Goal: Task Accomplishment & Management: Complete application form

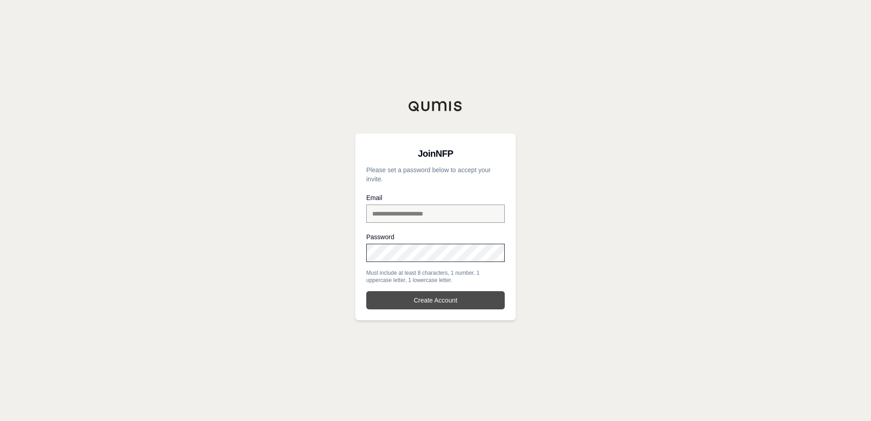
click at [435, 301] on button "Create Account" at bounding box center [435, 300] width 139 height 18
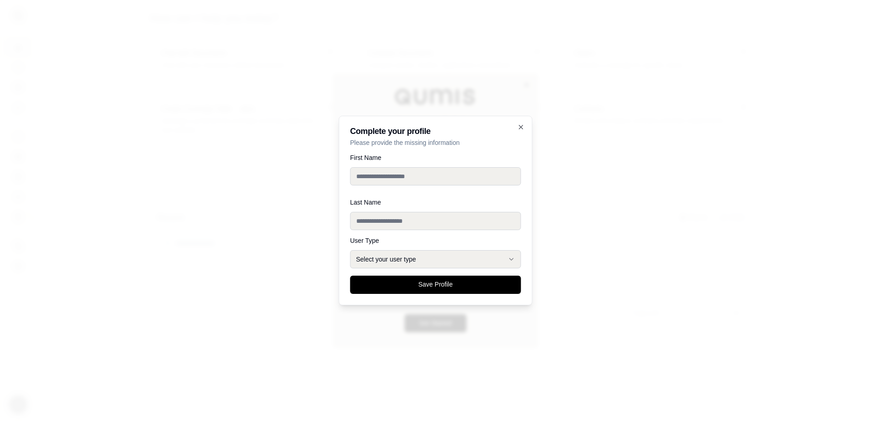
click at [434, 174] on input "First Name" at bounding box center [435, 176] width 171 height 18
type input "******"
click at [393, 218] on input "Last Name" at bounding box center [435, 214] width 171 height 18
type input "*******"
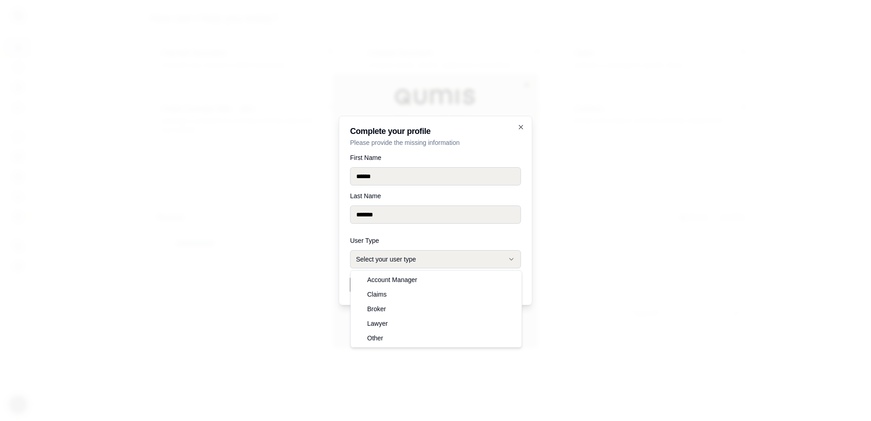
click at [503, 261] on button "Select your user type" at bounding box center [435, 259] width 171 height 18
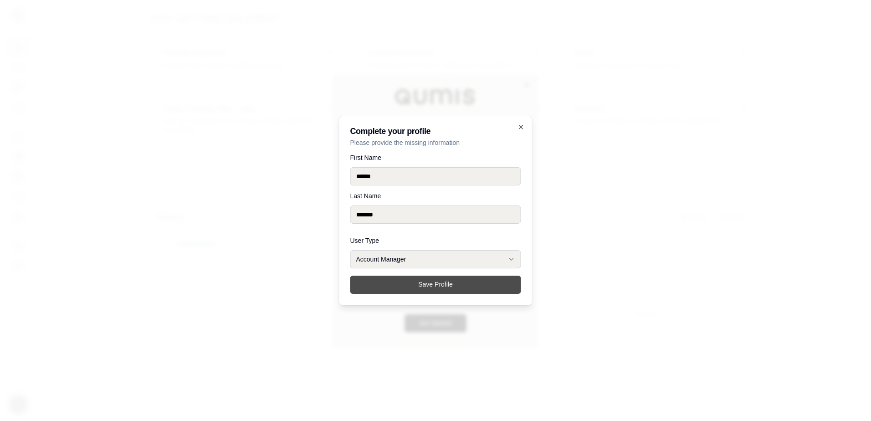
click at [385, 279] on button "Save Profile" at bounding box center [435, 285] width 171 height 18
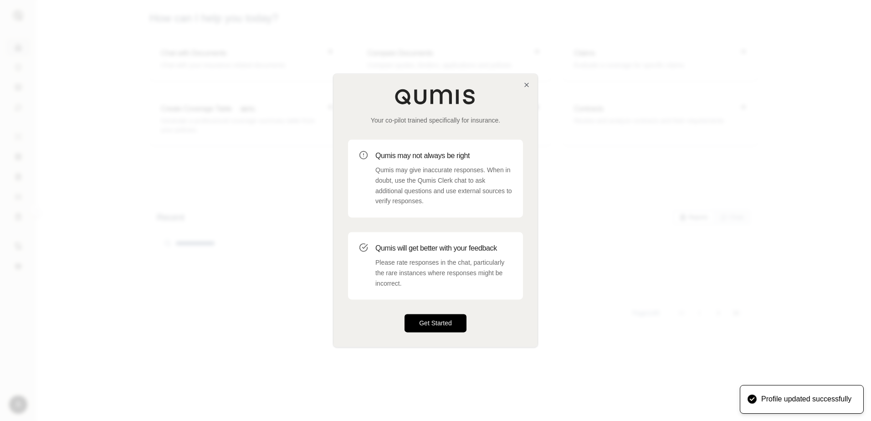
click at [452, 320] on button "Get Started" at bounding box center [436, 323] width 62 height 18
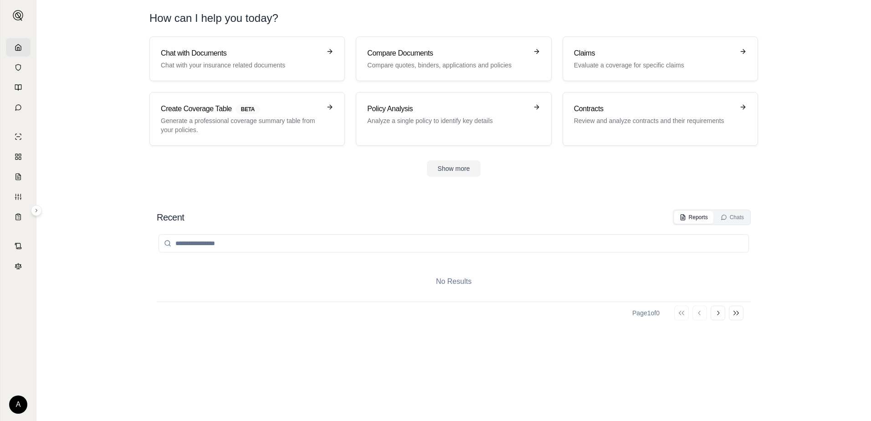
click at [21, 48] on icon at bounding box center [18, 47] width 7 height 7
click at [170, 307] on div "Page 1 of 0 Go to first page Go to previous page Go to next page Go to last page" at bounding box center [454, 313] width 594 height 22
click at [445, 330] on div "No Results Page 1 of 0 Go to first page Go to previous page Go to next page Go …" at bounding box center [454, 314] width 594 height 178
click at [427, 59] on div "Compare Documents Compare quotes, binders, applications and policies" at bounding box center [447, 59] width 160 height 22
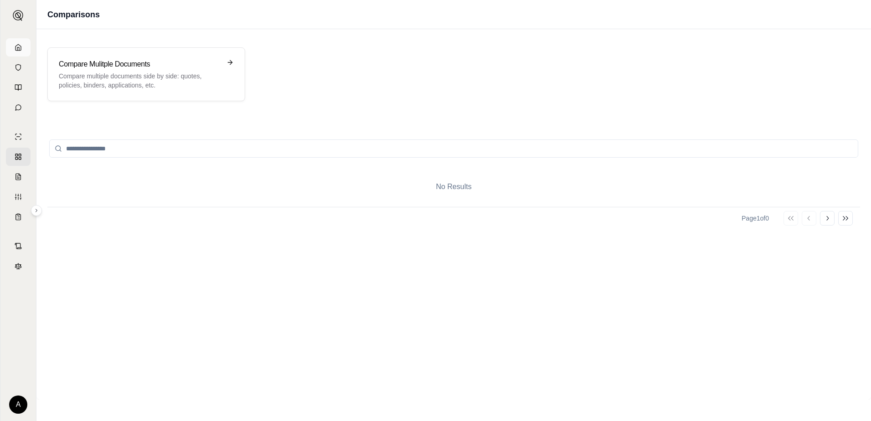
click at [17, 50] on polyline at bounding box center [18, 48] width 2 height 3
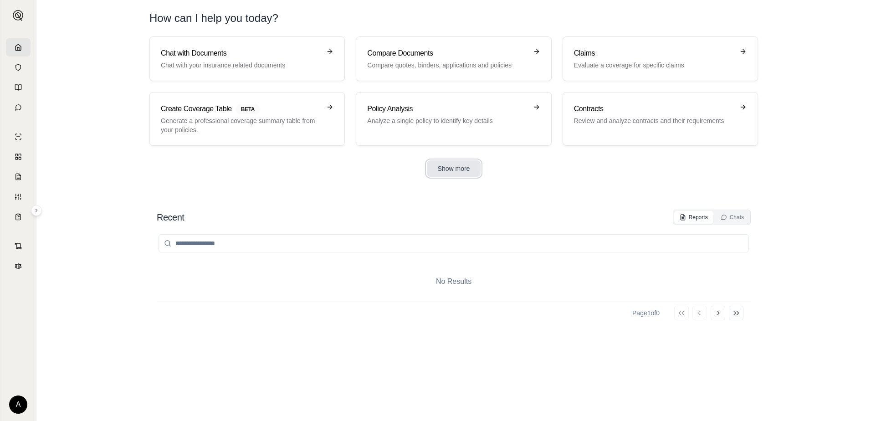
click at [452, 171] on button "Show more" at bounding box center [454, 168] width 54 height 16
